Goal: Task Accomplishment & Management: Manage account settings

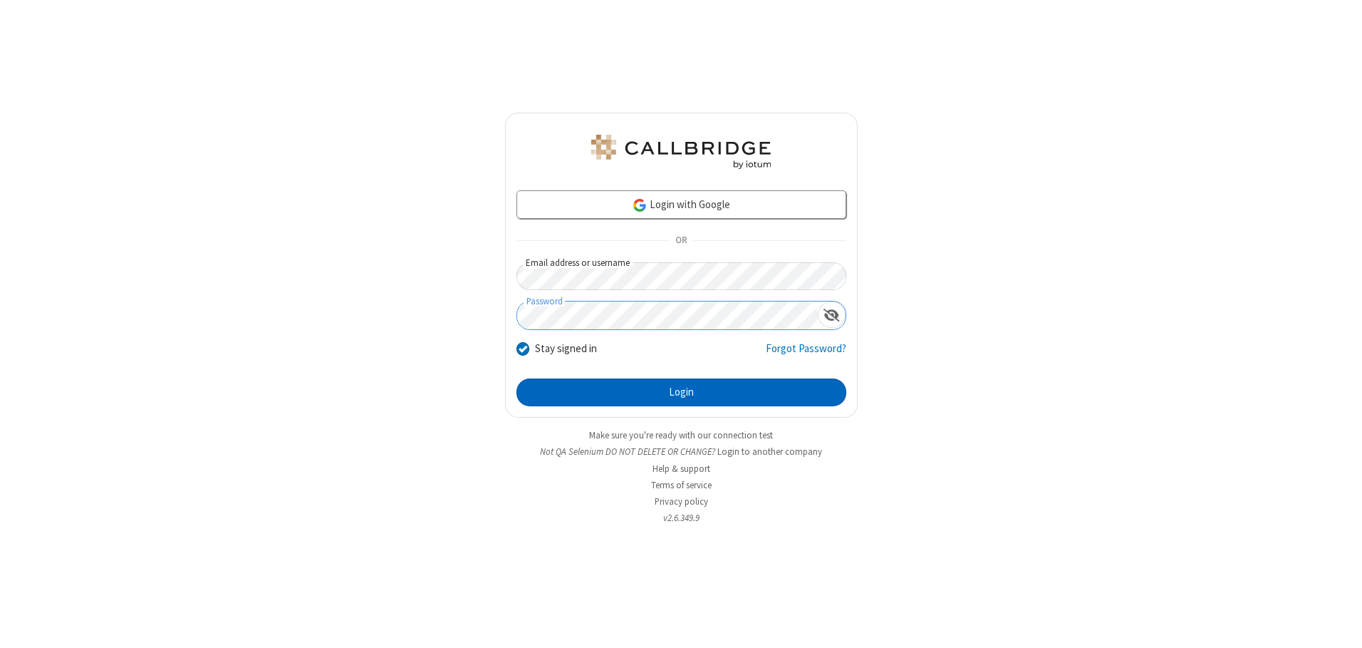
click at [681, 392] on button "Login" at bounding box center [681, 392] width 330 height 28
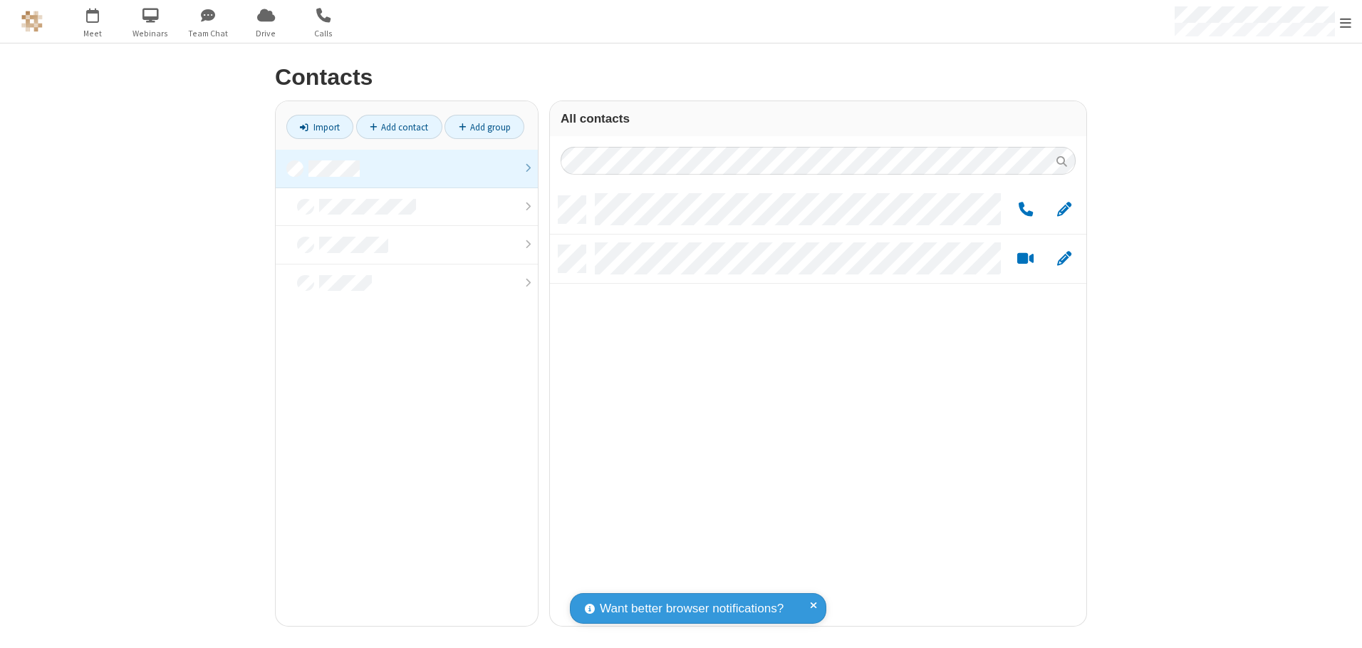
scroll to position [430, 526]
click at [407, 168] on link at bounding box center [407, 169] width 262 height 38
click at [1064, 209] on span "Edit" at bounding box center [1064, 210] width 14 height 18
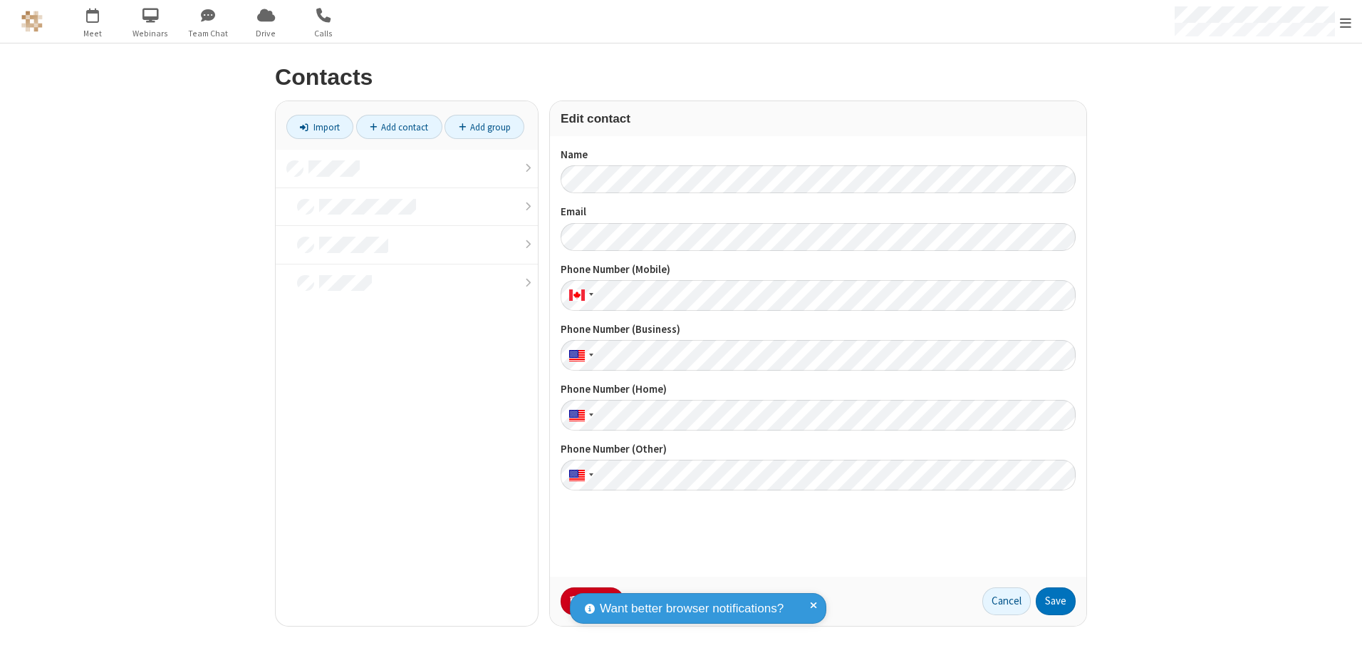
click at [0, 0] on button "No Thanks" at bounding box center [0, 0] width 0 height 0
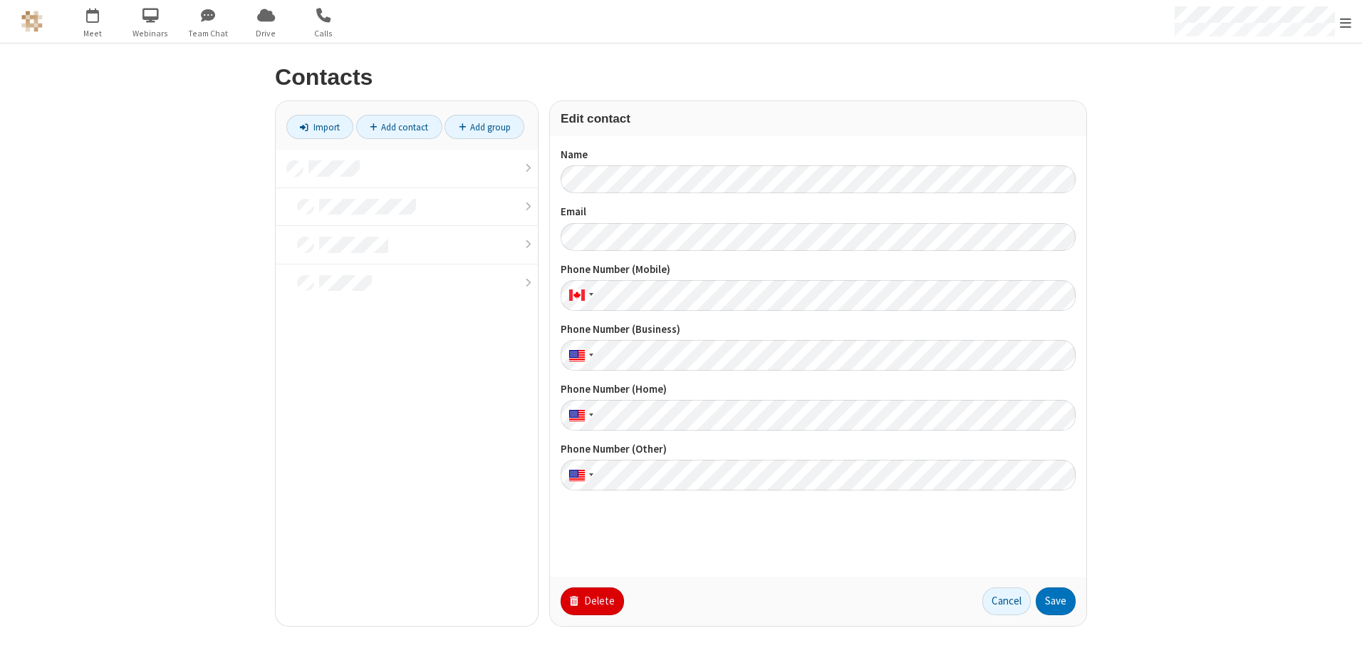
click at [591, 601] on button "Delete" at bounding box center [592, 601] width 63 height 28
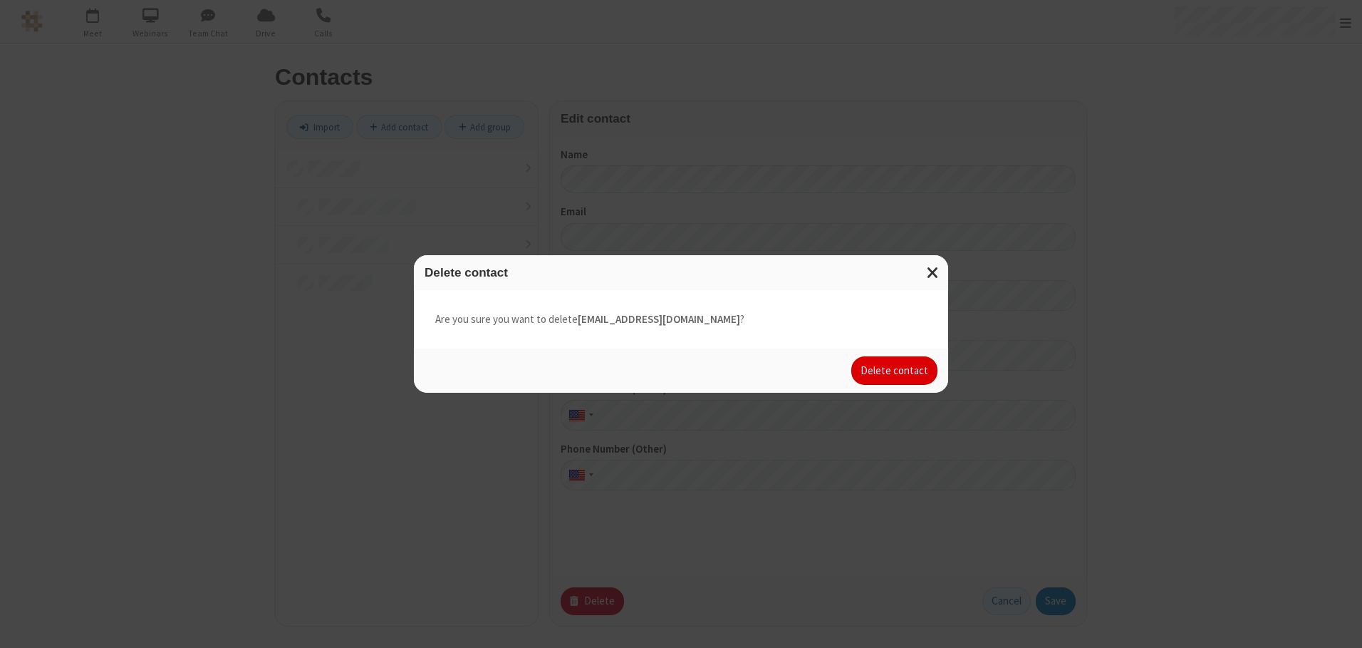
click at [895, 370] on button "Delete contact" at bounding box center [894, 370] width 86 height 28
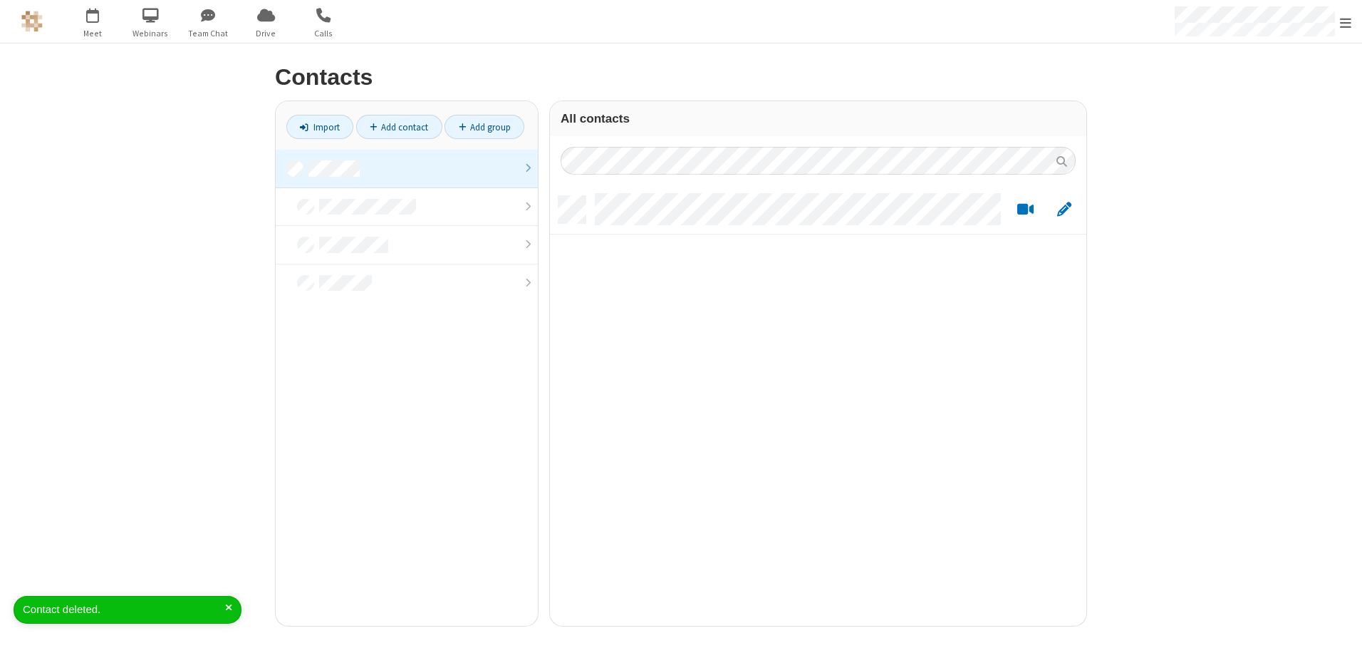
scroll to position [430, 526]
